Goal: Task Accomplishment & Management: Manage account settings

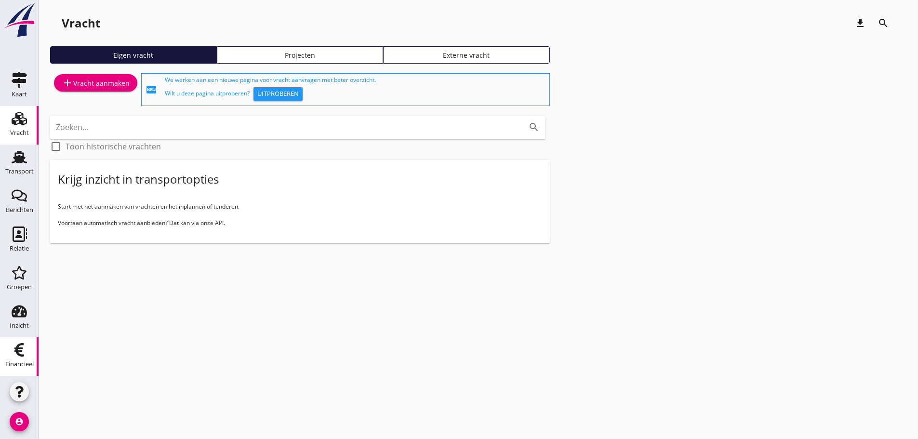
click at [19, 354] on use at bounding box center [19, 349] width 10 height 13
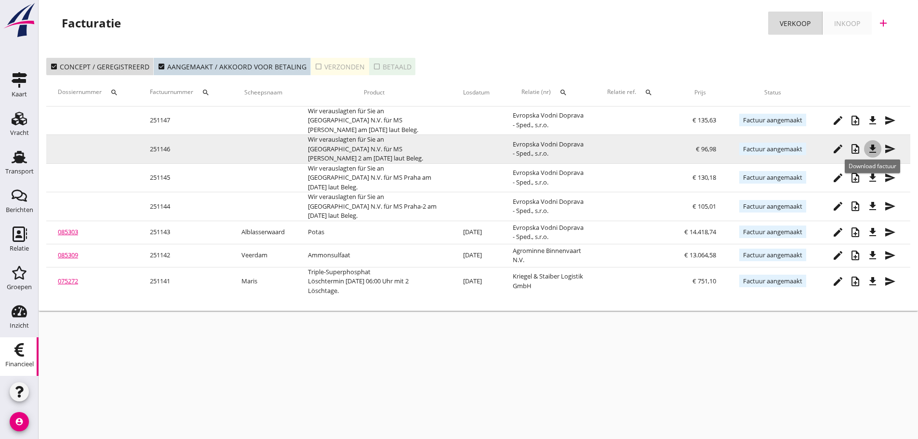
click at [870, 151] on icon "file_download" at bounding box center [873, 149] width 12 height 12
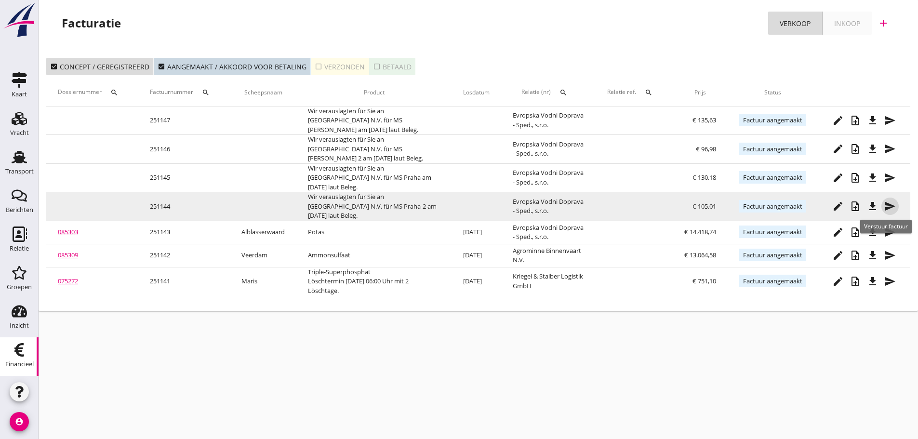
click at [895, 212] on icon "send" at bounding box center [890, 206] width 12 height 12
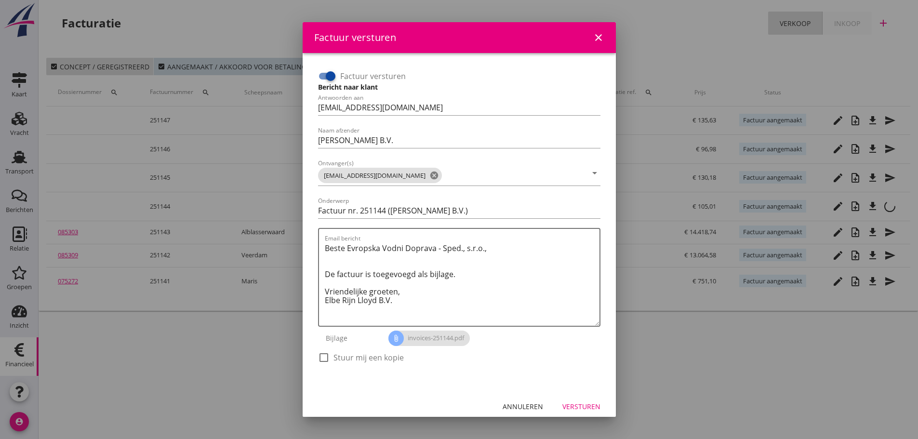
click at [320, 75] on input "Factuur versturen" at bounding box center [327, 76] width 18 height 12
checkbox input "false"
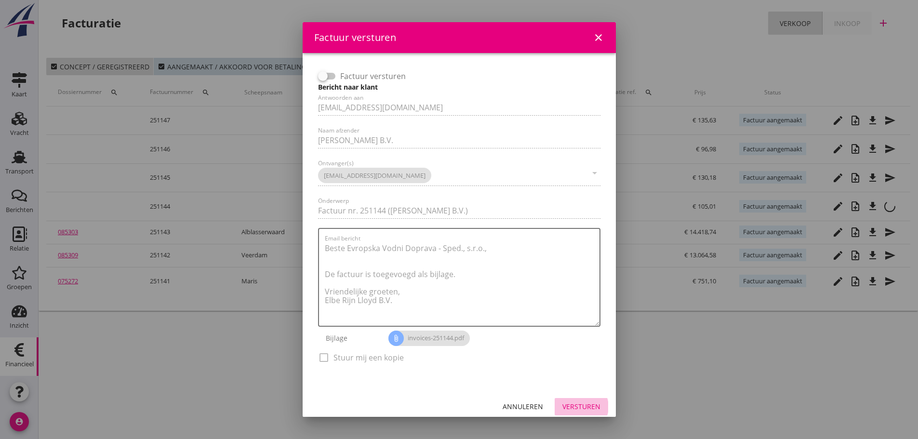
click at [586, 405] on div "Versturen" at bounding box center [581, 406] width 38 height 10
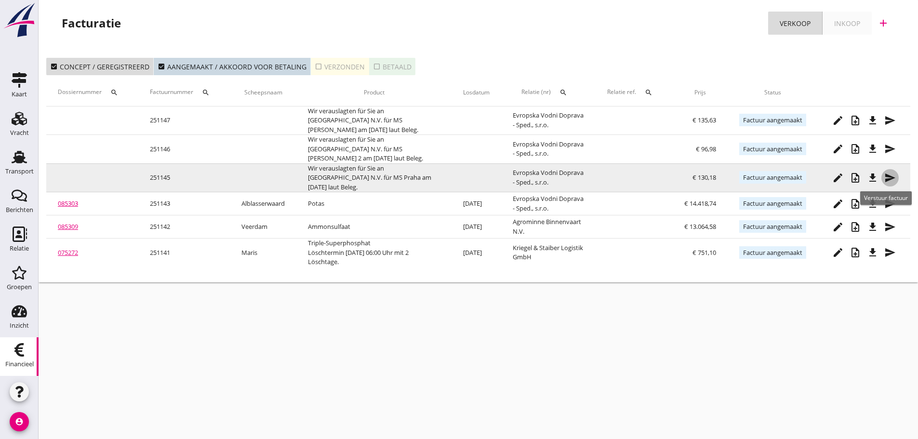
click at [896, 176] on div "send" at bounding box center [889, 178] width 17 height 12
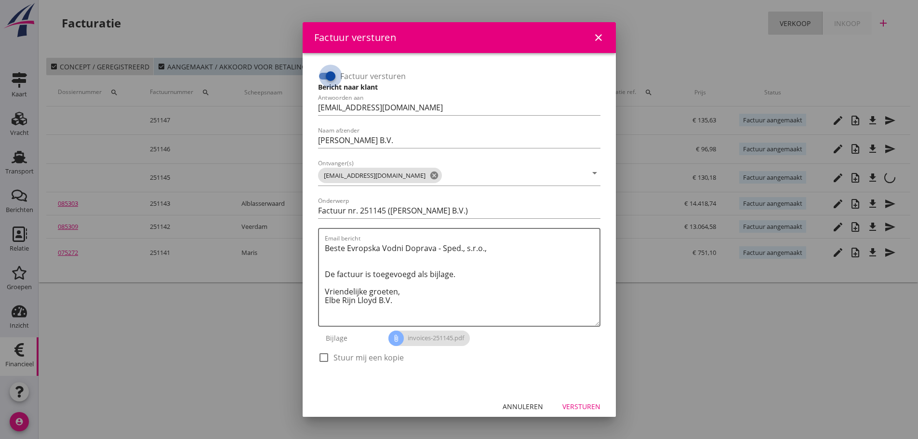
click at [324, 79] on div at bounding box center [330, 76] width 16 height 16
checkbox input "false"
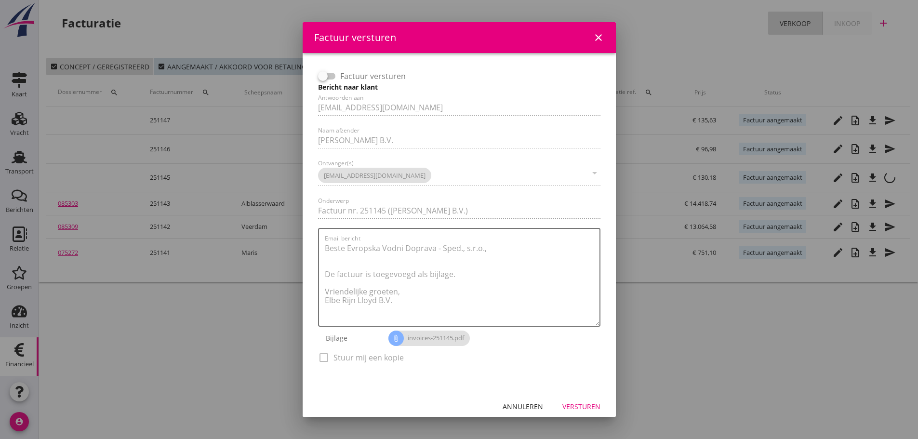
click at [586, 408] on div "Versturen" at bounding box center [581, 406] width 38 height 10
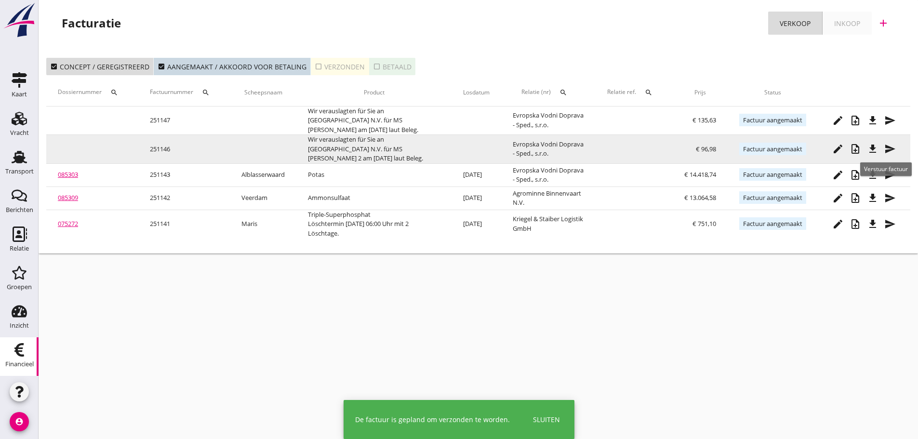
click at [890, 149] on icon "send" at bounding box center [890, 149] width 12 height 12
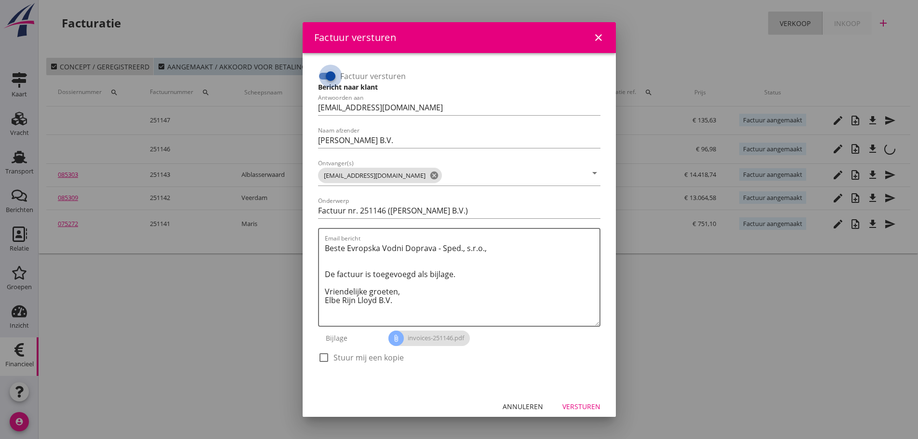
click at [329, 76] on div at bounding box center [330, 76] width 16 height 16
checkbox input "false"
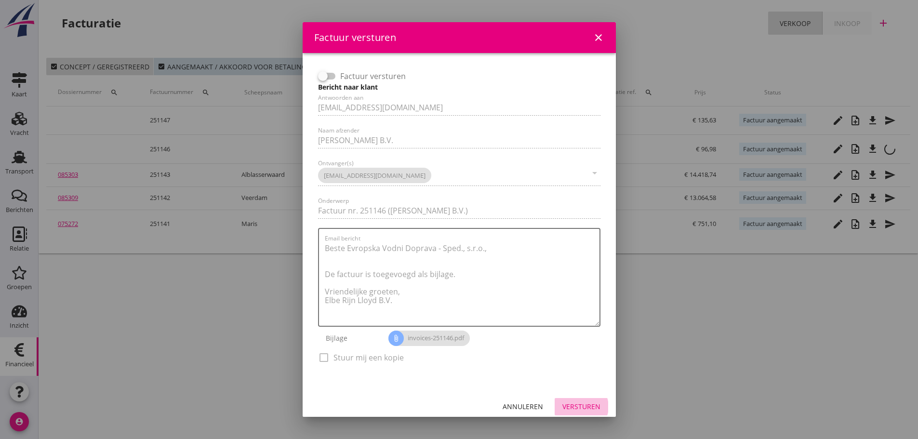
click at [575, 411] on div "Versturen" at bounding box center [581, 406] width 38 height 10
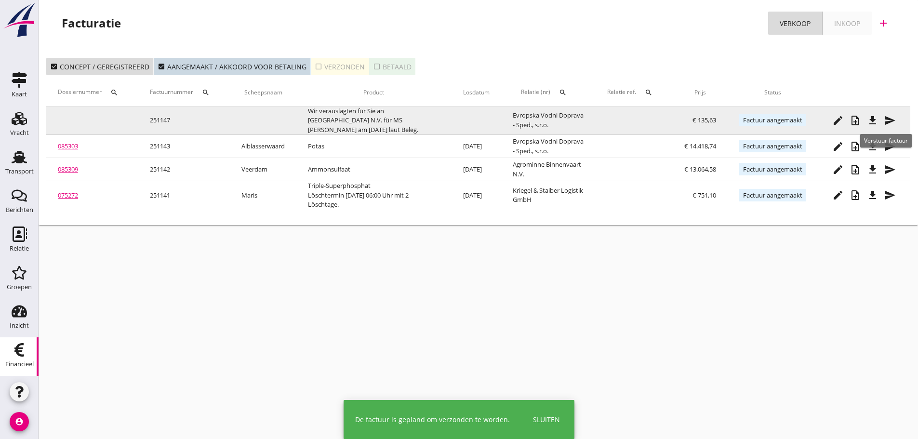
click at [892, 121] on icon "send" at bounding box center [890, 121] width 12 height 12
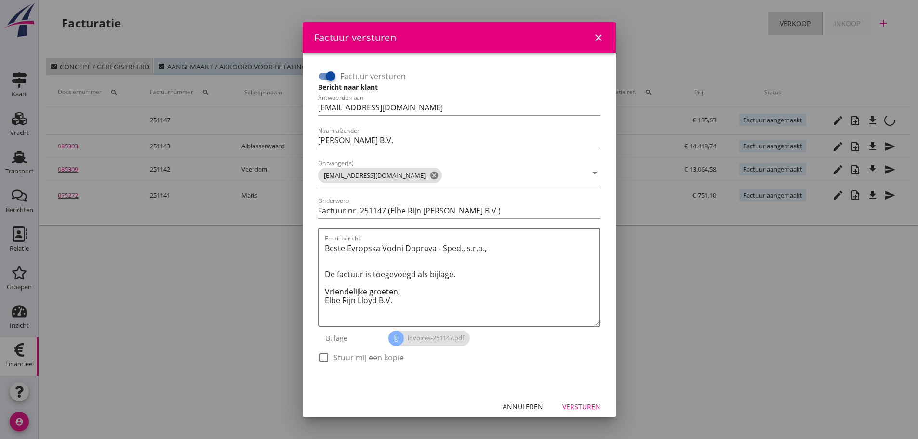
click at [329, 73] on div at bounding box center [330, 76] width 16 height 16
checkbox input "false"
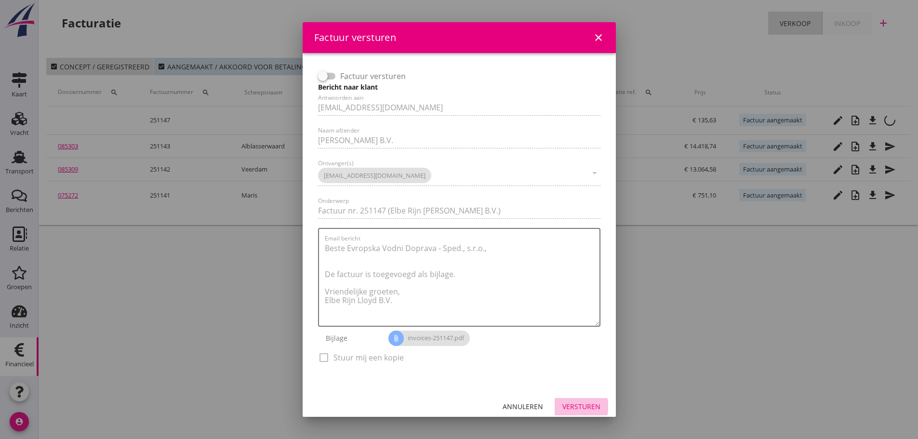
drag, startPoint x: 558, startPoint y: 406, endPoint x: 665, endPoint y: 414, distance: 106.8
click at [562, 406] on div "Versturen" at bounding box center [581, 406] width 38 height 10
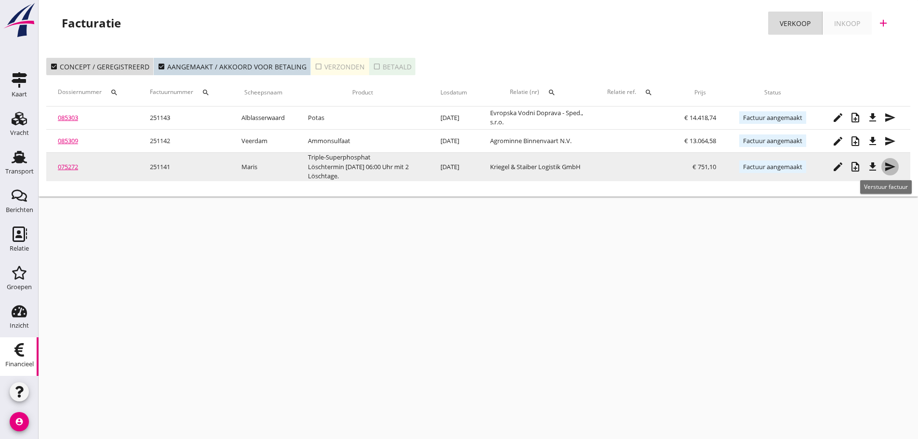
click at [884, 172] on icon "send" at bounding box center [890, 167] width 12 height 12
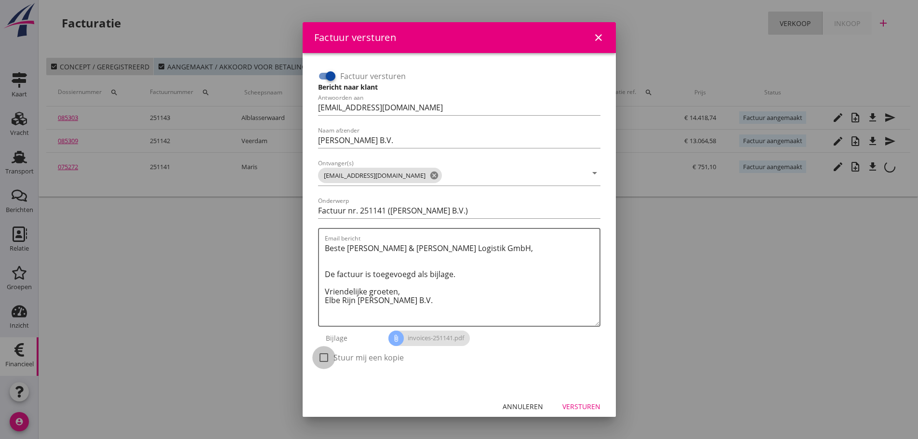
click at [325, 358] on div at bounding box center [324, 357] width 16 height 16
checkbox input "true"
click at [584, 407] on div "Versturen" at bounding box center [581, 406] width 38 height 10
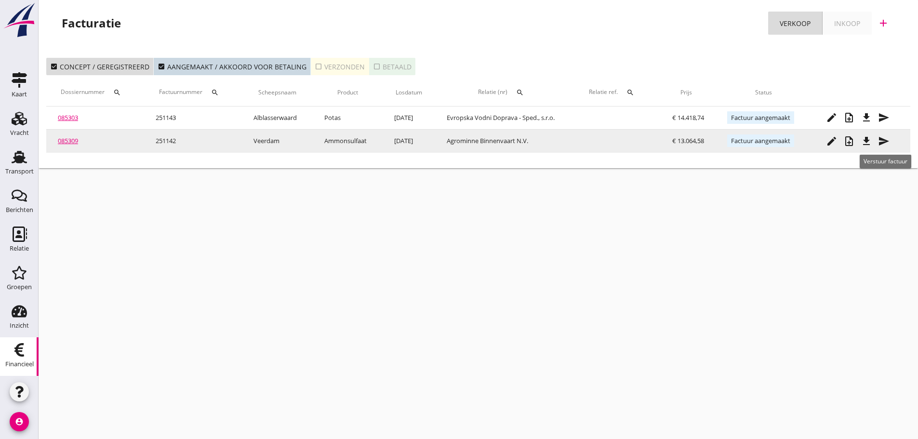
click at [888, 139] on icon "send" at bounding box center [884, 141] width 12 height 12
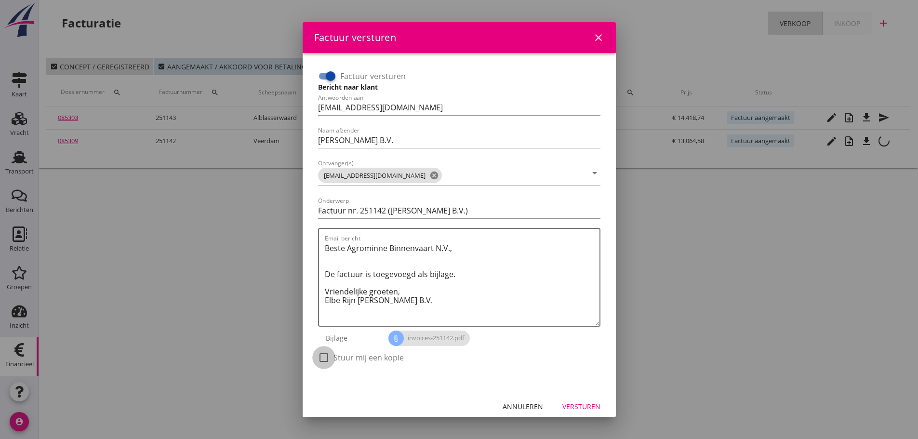
click at [326, 358] on div at bounding box center [324, 357] width 16 height 16
checkbox input "true"
click at [574, 407] on div "Versturen" at bounding box center [581, 406] width 38 height 10
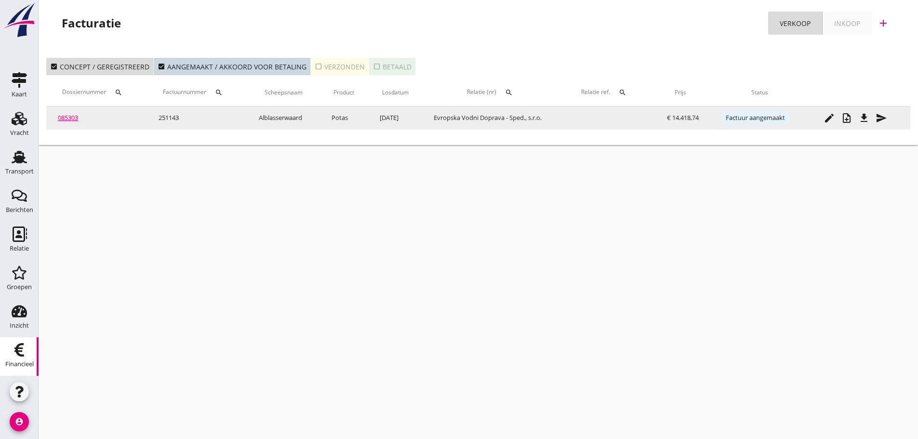
click at [887, 117] on icon "send" at bounding box center [882, 118] width 12 height 12
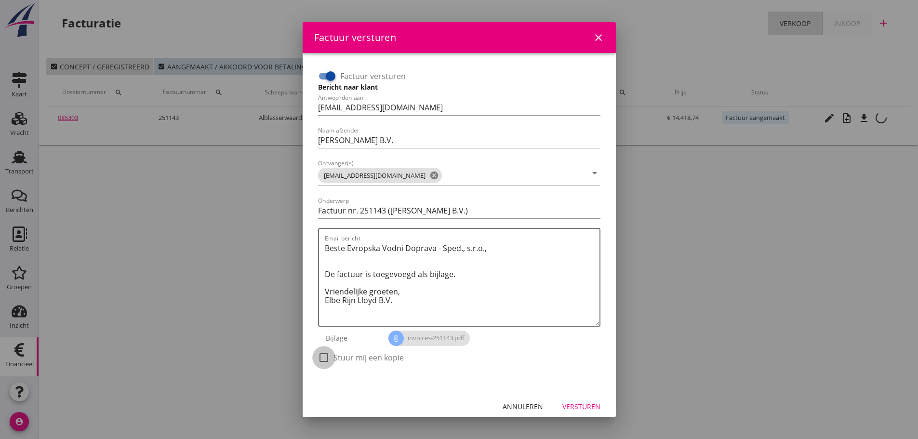
drag, startPoint x: 329, startPoint y: 363, endPoint x: 358, endPoint y: 359, distance: 29.2
click at [328, 362] on div at bounding box center [324, 357] width 16 height 16
checkbox input "true"
click at [579, 404] on div "Versturen" at bounding box center [581, 406] width 38 height 10
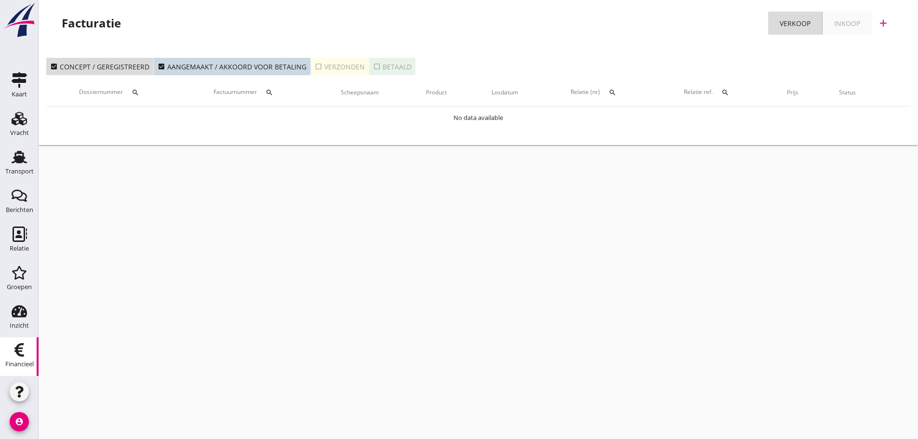
drag, startPoint x: 474, startPoint y: 245, endPoint x: 471, endPoint y: 383, distance: 137.9
click at [474, 246] on div "cancel You are impersonating another user. Facturatie Verkoop Inkoop add check_…" at bounding box center [479, 219] width 880 height 439
click at [180, 329] on div "cancel You are impersonating another user. Facturatie Verkoop Inkoop add check_…" at bounding box center [479, 219] width 880 height 439
click at [18, 176] on div "Transport" at bounding box center [19, 171] width 28 height 13
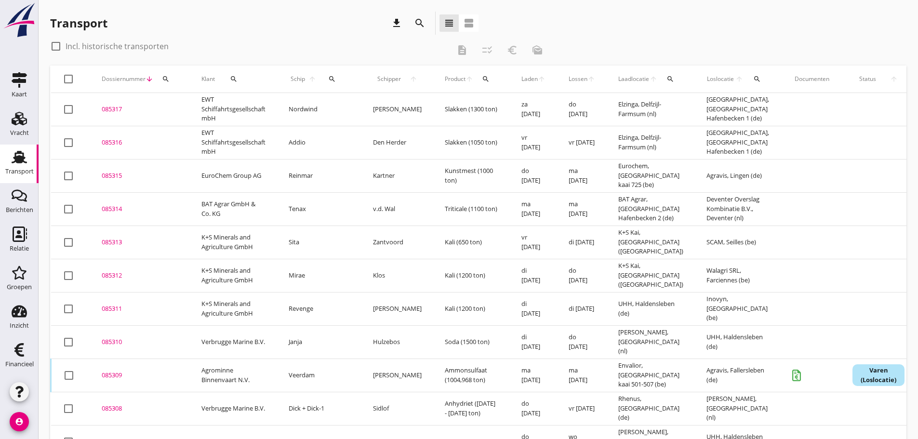
click at [329, 77] on div "search" at bounding box center [332, 79] width 21 height 8
click at [326, 110] on input "Zoek op (scheeps)naam" at bounding box center [370, 106] width 100 height 15
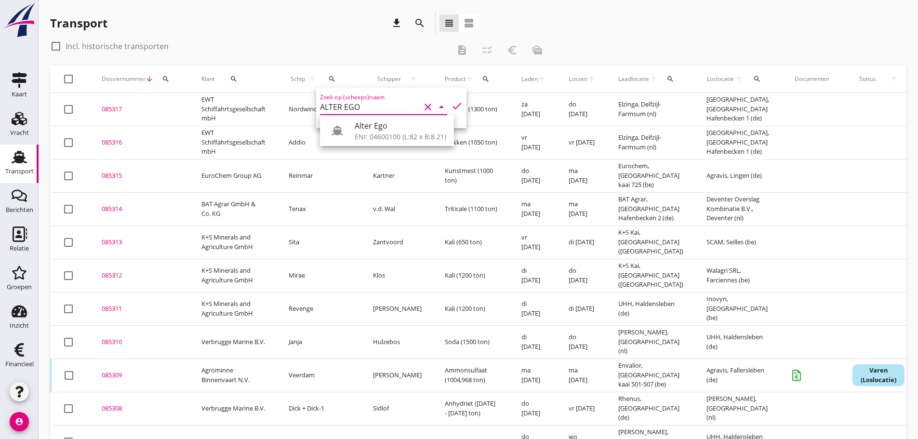
click at [378, 131] on div "Alter Ego" at bounding box center [401, 126] width 92 height 12
click at [451, 107] on icon "check" at bounding box center [457, 106] width 12 height 12
type input "Alter Ego"
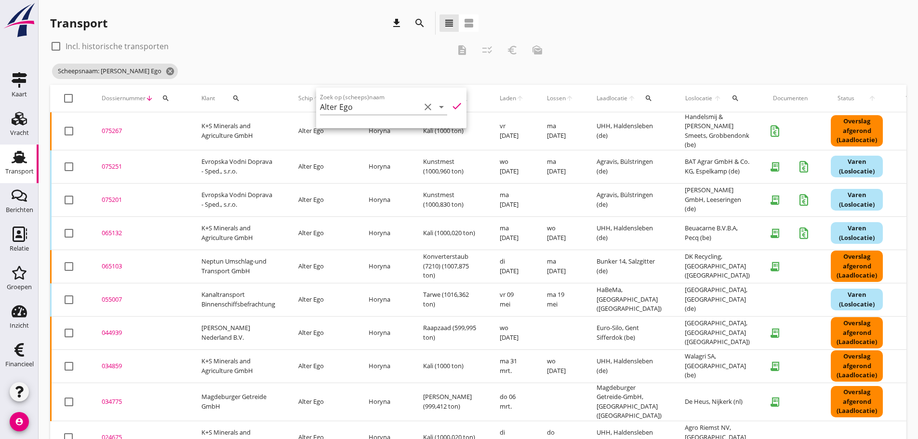
click at [116, 195] on div "075201" at bounding box center [140, 200] width 77 height 10
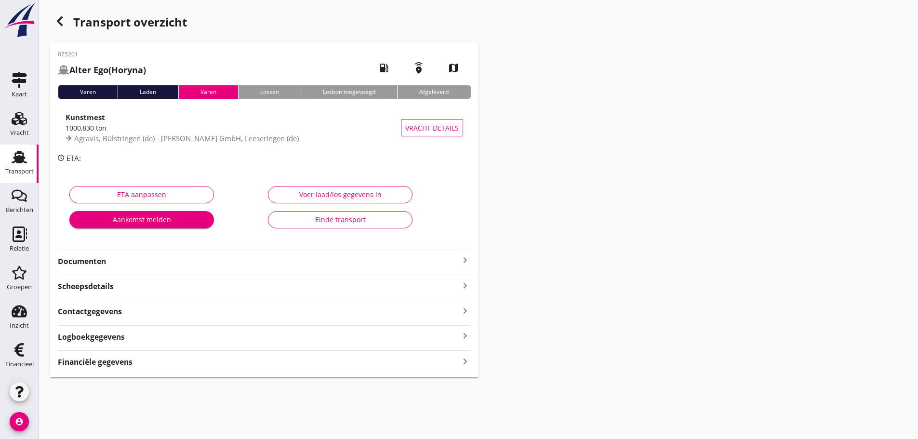
click at [463, 361] on icon "keyboard_arrow_right" at bounding box center [465, 361] width 12 height 13
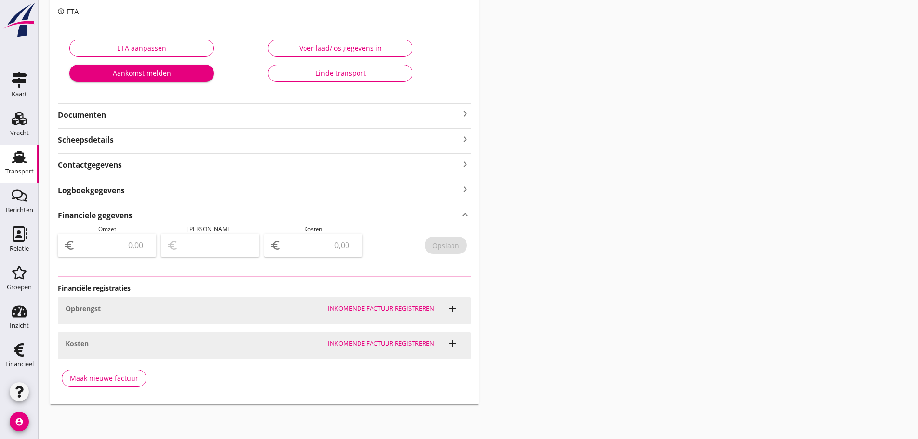
type input "11999.95"
type input "2016.67"
type input "9983.28"
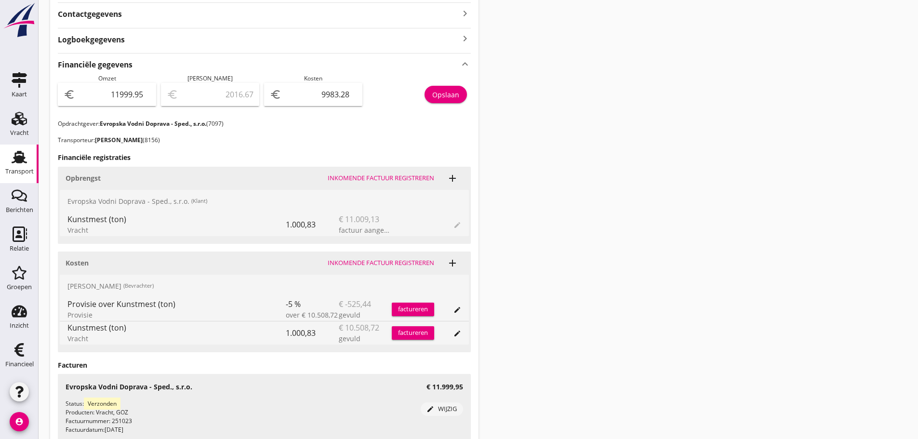
scroll to position [380, 0]
